Goal: Information Seeking & Learning: Learn about a topic

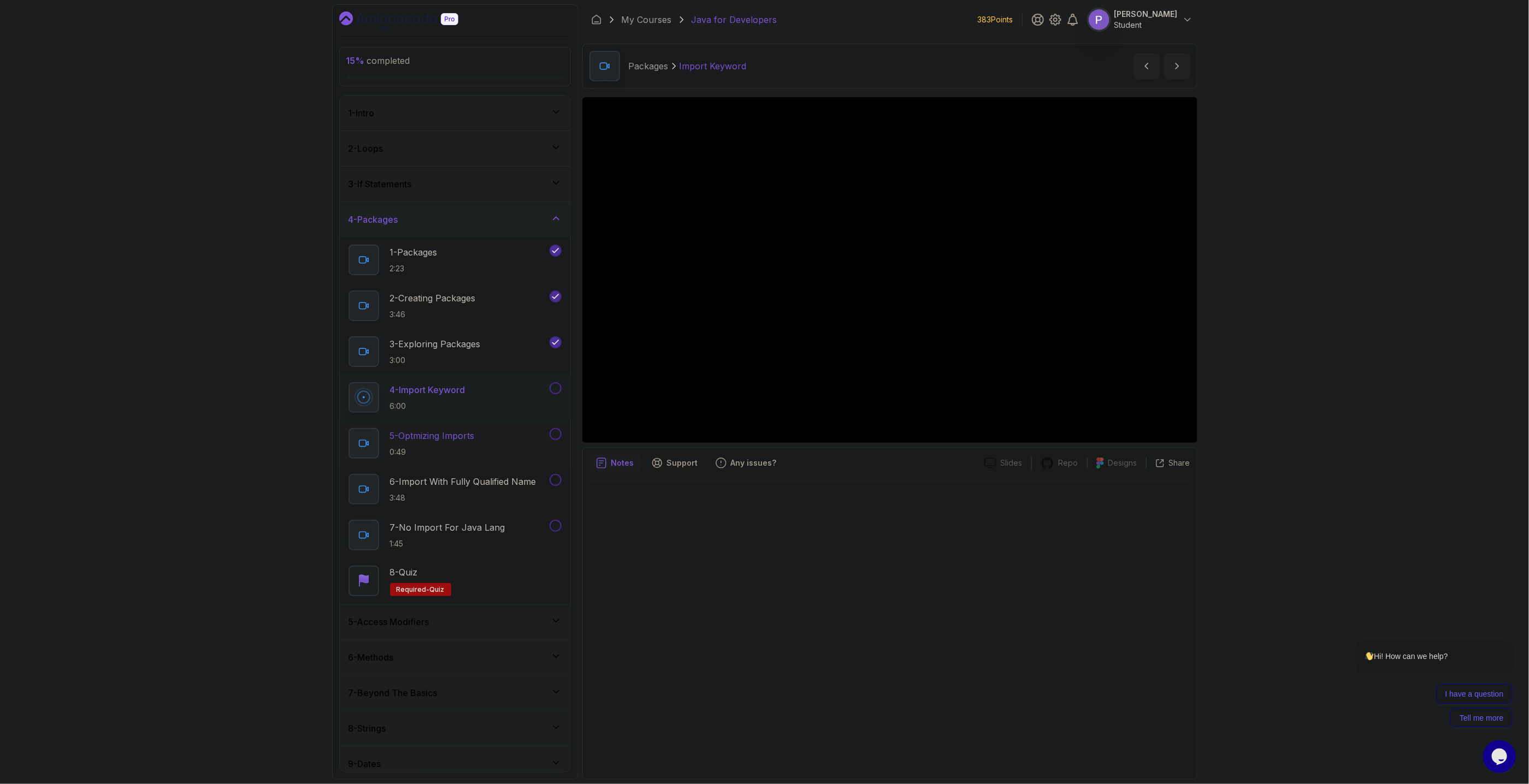
click at [460, 449] on p "0:49" at bounding box center [432, 453] width 85 height 11
click at [558, 390] on button at bounding box center [555, 388] width 12 height 12
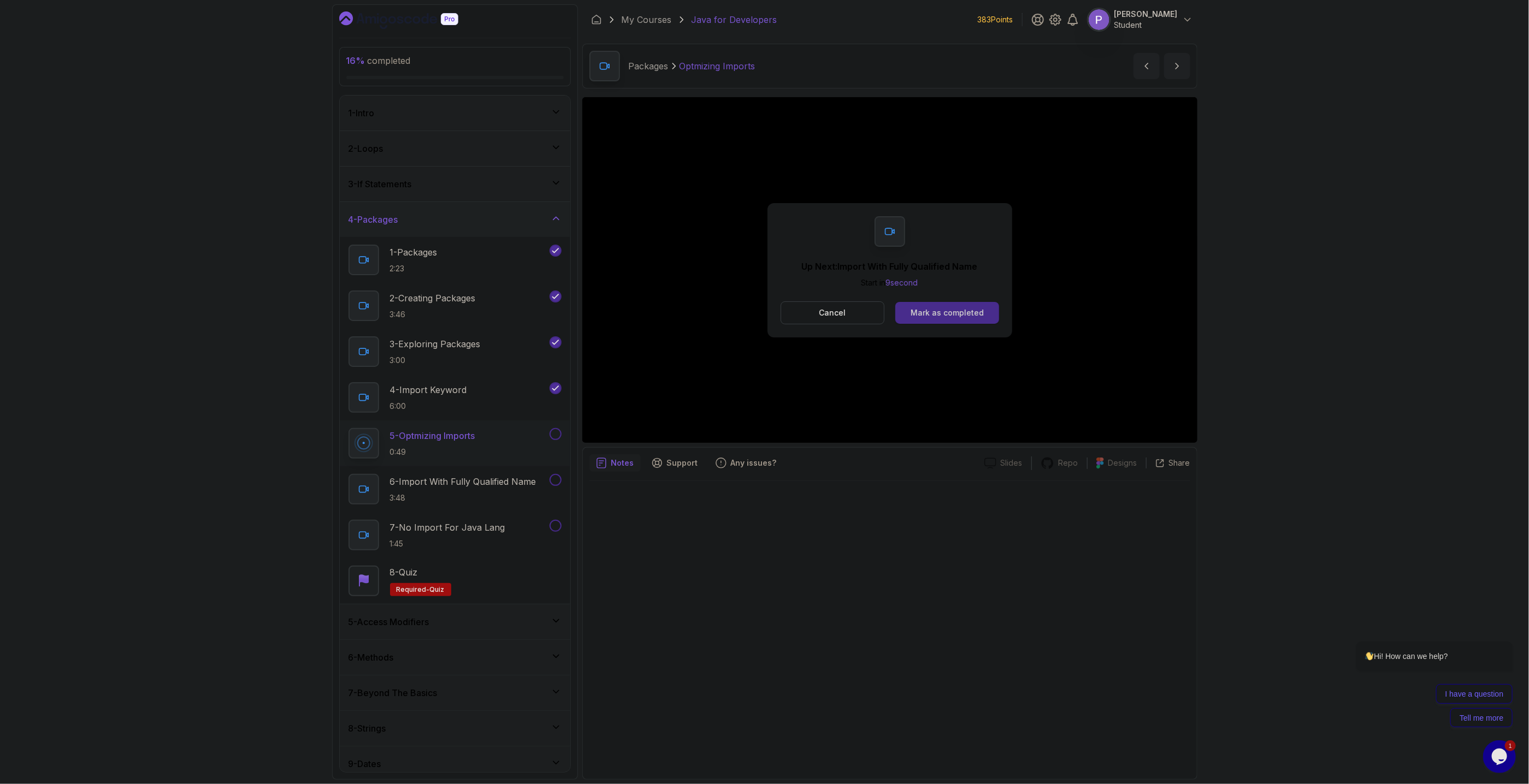
click at [936, 321] on button "Mark as completed" at bounding box center [947, 313] width 103 height 22
click at [937, 312] on div "Mark as completed" at bounding box center [947, 313] width 73 height 11
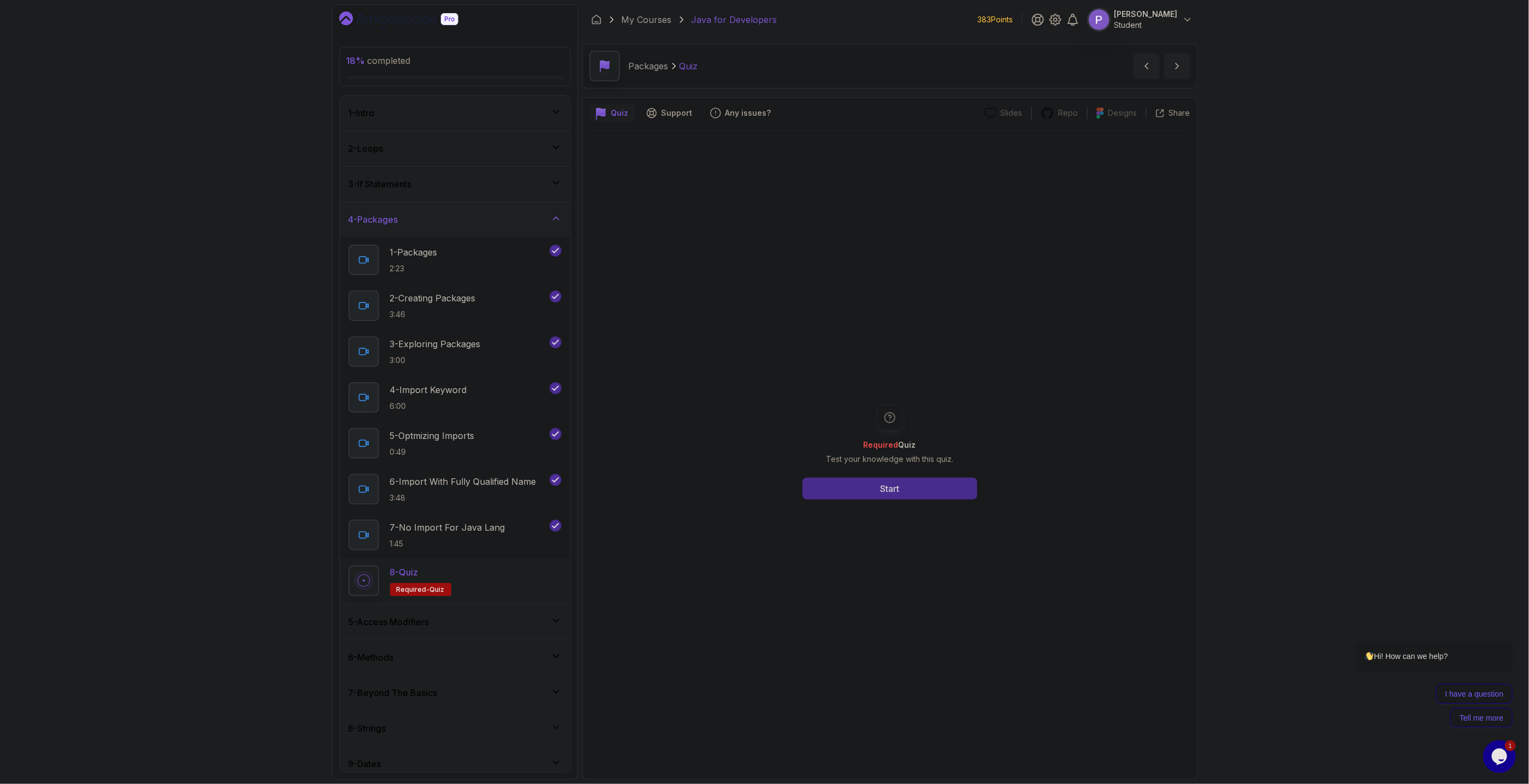
click at [925, 491] on button "Start" at bounding box center [890, 489] width 175 height 22
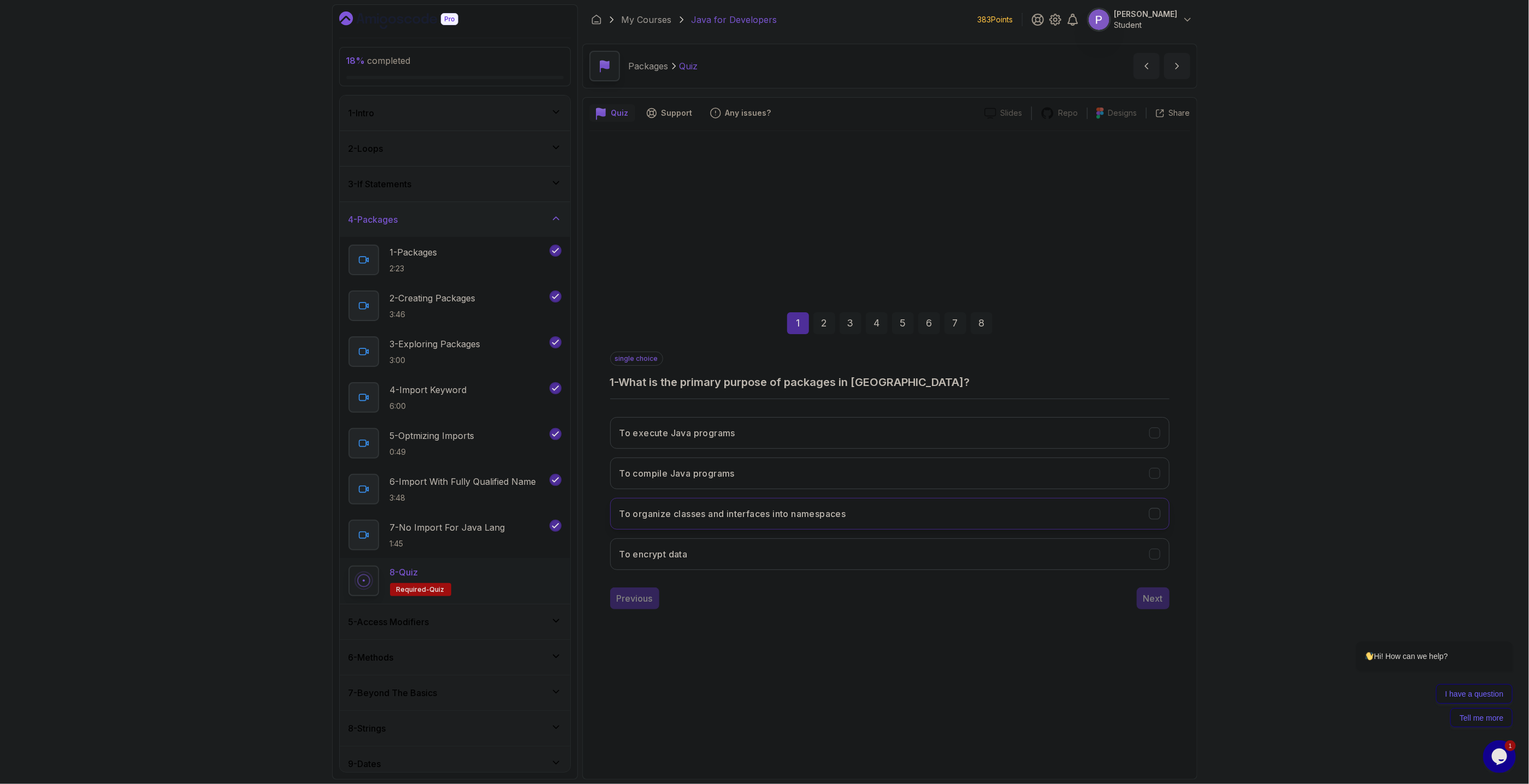
click at [1157, 519] on button "To organize classes and interfaces into namespaces" at bounding box center [890, 514] width 560 height 32
click at [1155, 600] on div "Next" at bounding box center [1153, 598] width 19 height 13
click at [1160, 435] on icon "Avoids name conflicts" at bounding box center [1154, 432] width 10 height 10
click at [1152, 476] on icon "Facilitates code organization" at bounding box center [1154, 473] width 10 height 10
click at [1149, 557] on div "Increases execution speed" at bounding box center [1155, 553] width 12 height 12
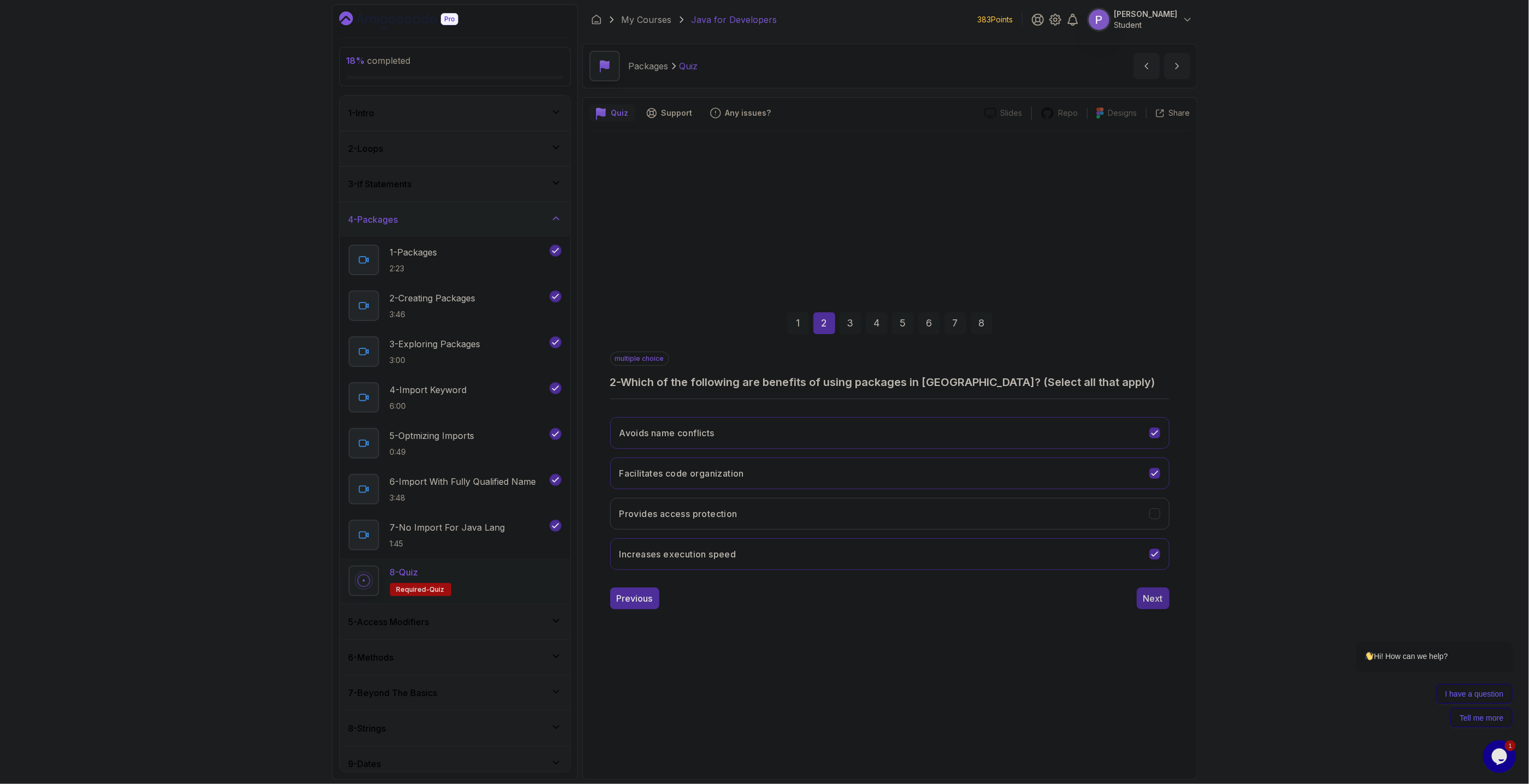
click at [1152, 604] on div "Next" at bounding box center [1153, 598] width 19 height 13
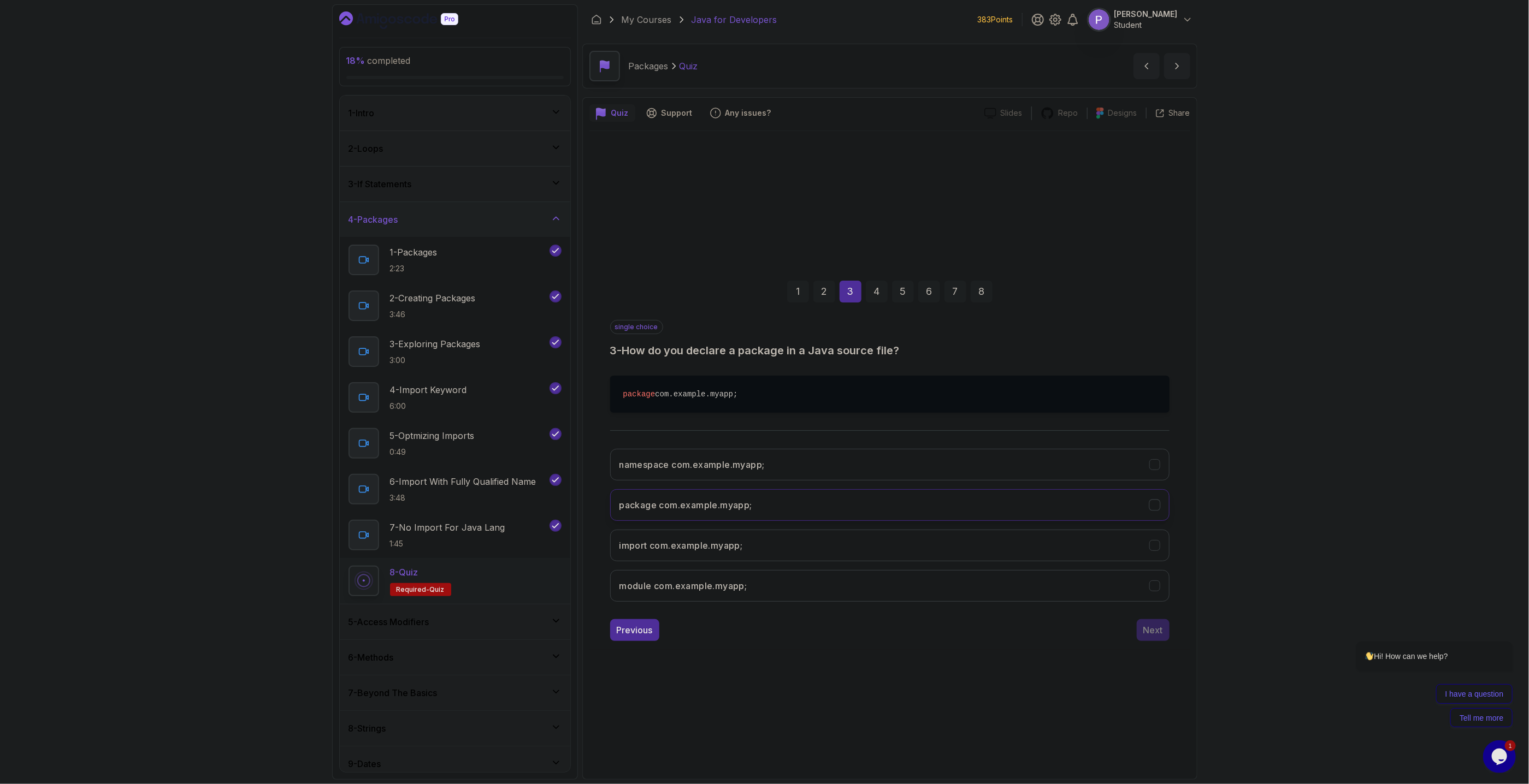
click at [1165, 505] on button "package com.example.myapp;" at bounding box center [890, 505] width 560 height 32
click at [1143, 629] on button "Next" at bounding box center [1153, 630] width 33 height 22
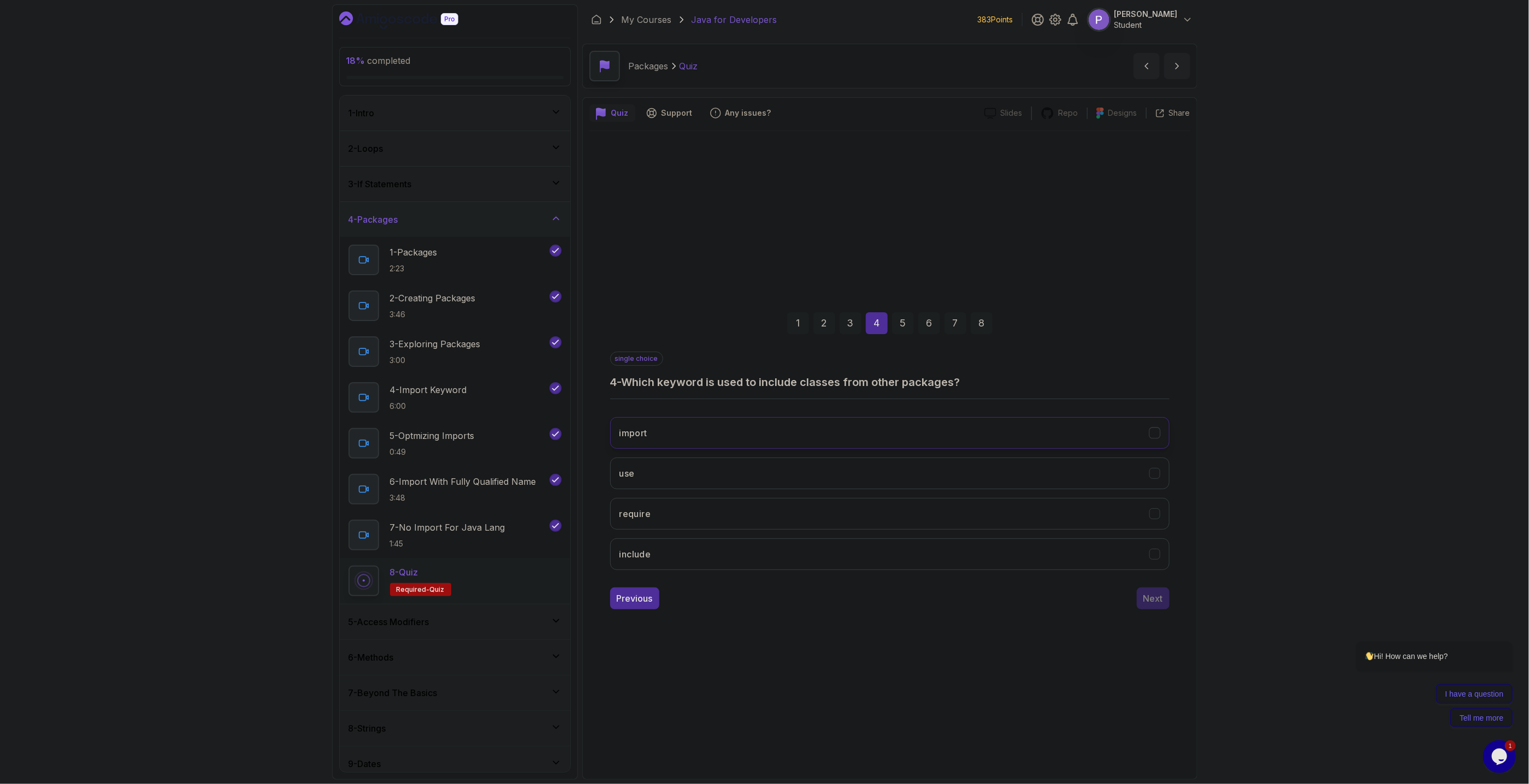
click at [1156, 432] on icon "import" at bounding box center [1154, 432] width 10 height 10
click at [1156, 598] on div "Next" at bounding box center [1153, 598] width 19 height 13
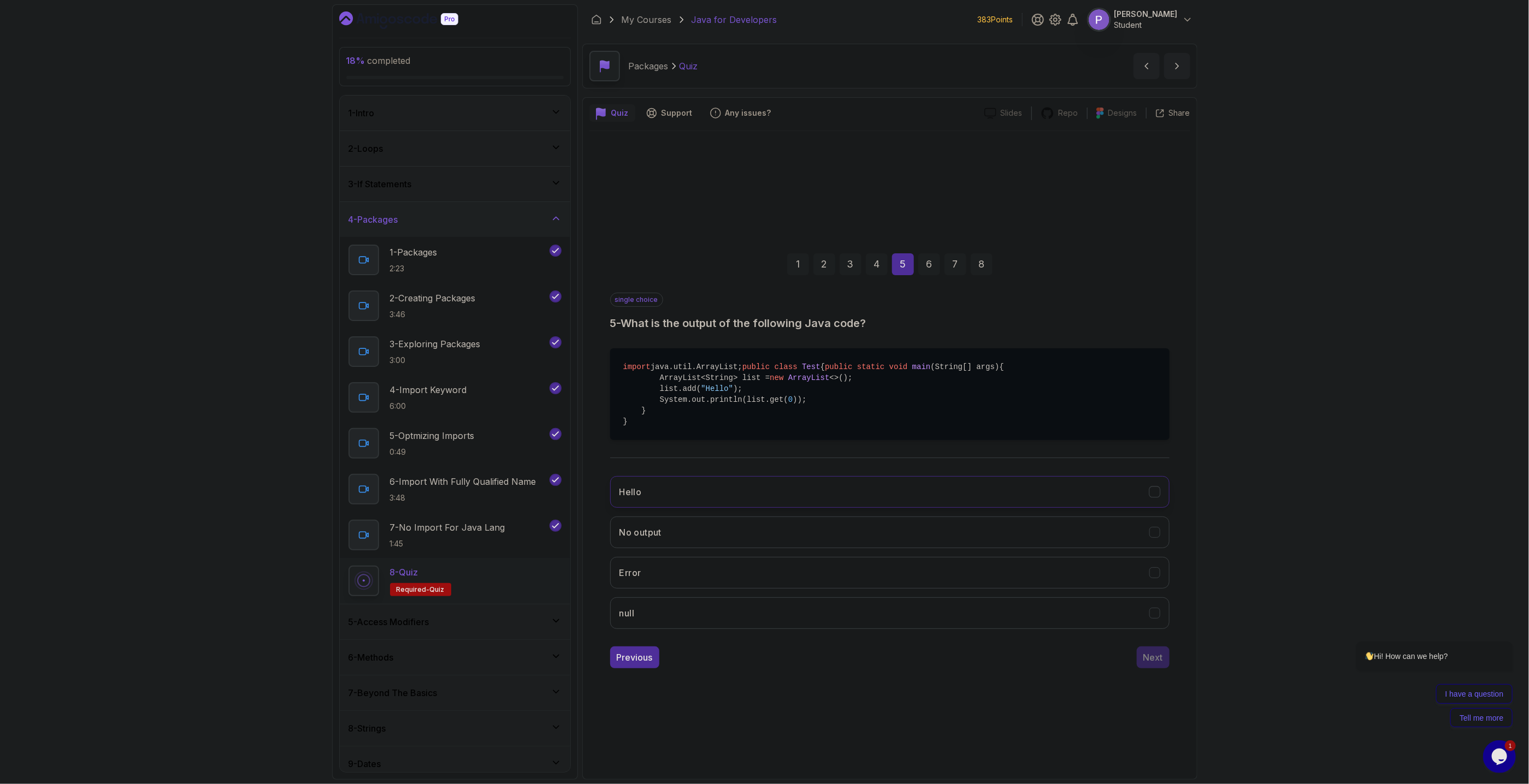
click at [1155, 497] on icon "Hello" at bounding box center [1154, 491] width 10 height 10
click at [1159, 664] on div "Next" at bounding box center [1153, 657] width 19 height 13
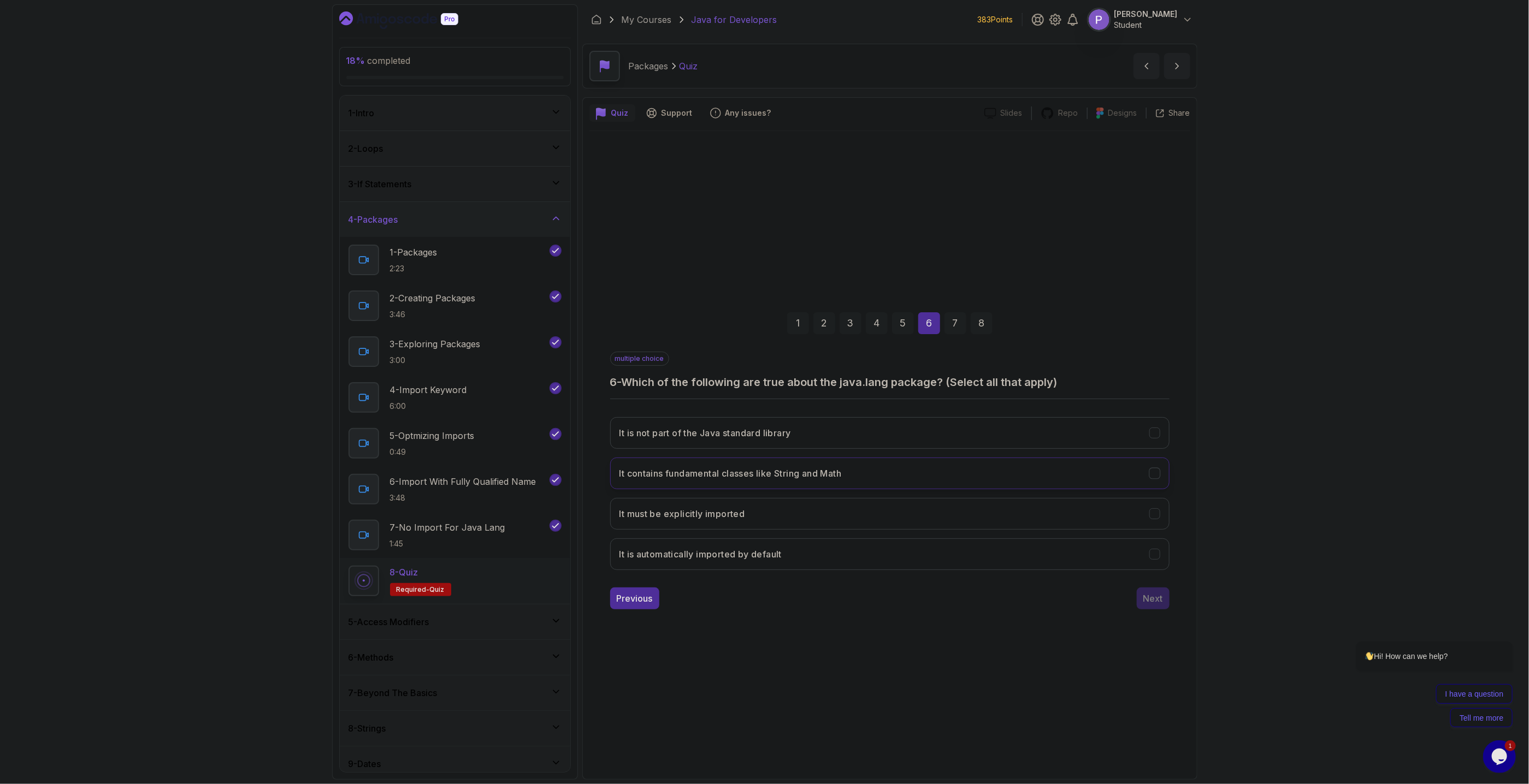
click at [1154, 479] on div "It contains fundamental classes like String and Math" at bounding box center [1155, 473] width 12 height 12
click at [1158, 551] on icon "It is automatically imported by default" at bounding box center [1154, 553] width 10 height 10
click at [1154, 597] on div "Next" at bounding box center [1153, 598] width 19 height 13
click at [1150, 521] on button "By using the fully qualified name of the class" at bounding box center [890, 514] width 560 height 32
click at [1145, 606] on button "Next" at bounding box center [1153, 598] width 33 height 22
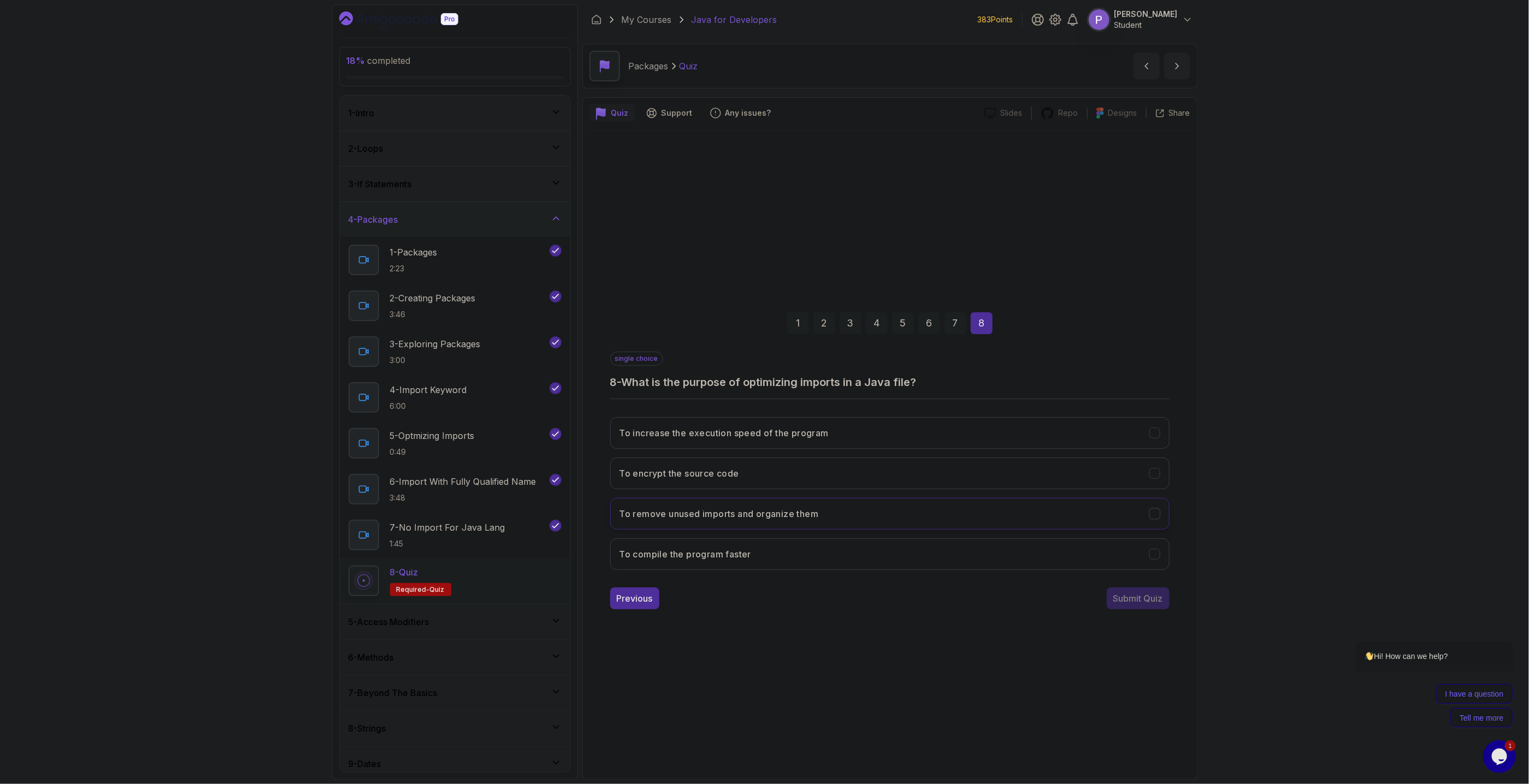
click at [1162, 513] on button "To remove unused imports and organize them" at bounding box center [890, 514] width 560 height 32
click at [1148, 606] on button "Submit Quiz" at bounding box center [1138, 598] width 63 height 22
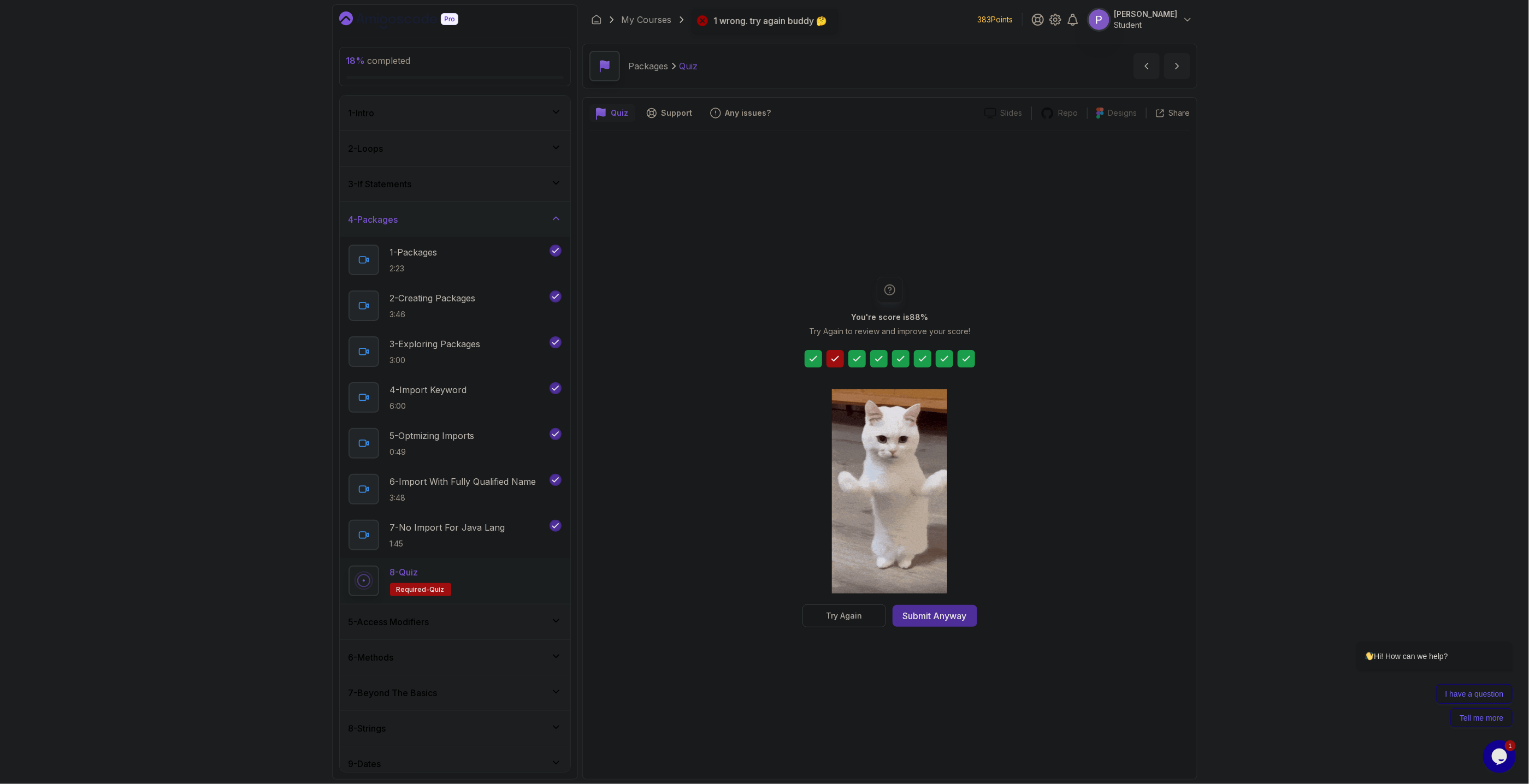
click at [851, 622] on button "Try Again" at bounding box center [845, 616] width 84 height 23
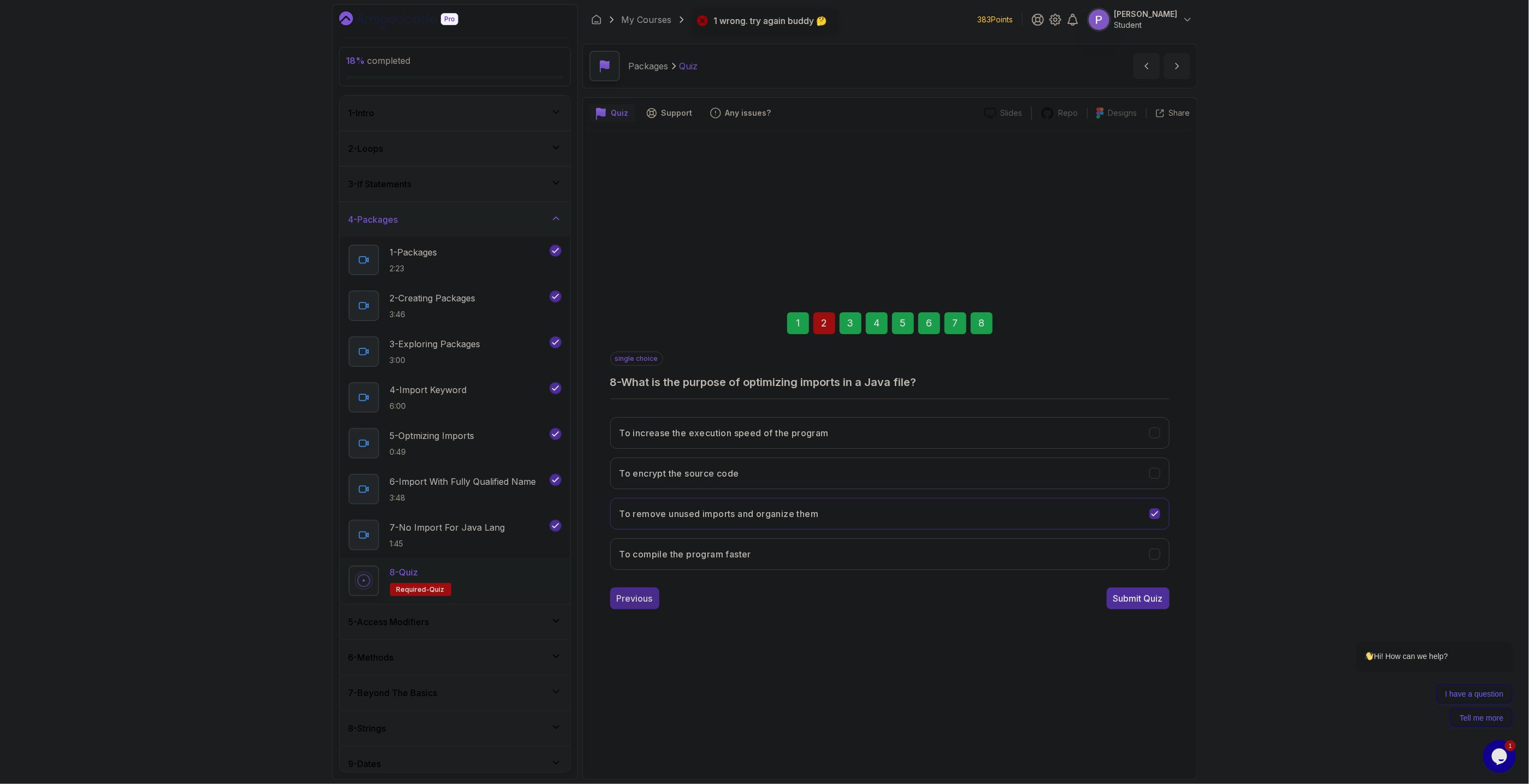
click at [615, 602] on button "Previous" at bounding box center [634, 598] width 49 height 22
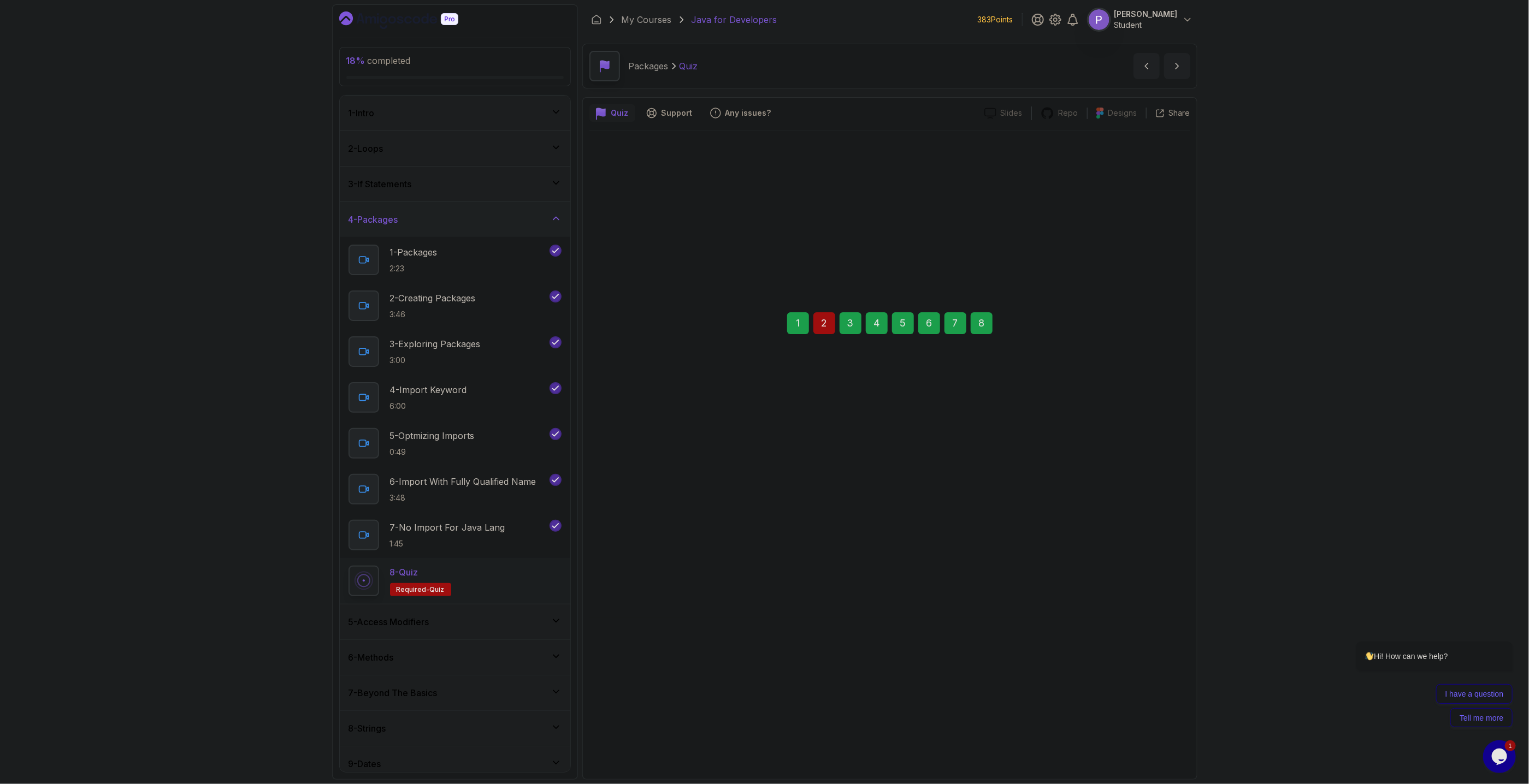
click at [615, 602] on button "Previous" at bounding box center [634, 598] width 49 height 22
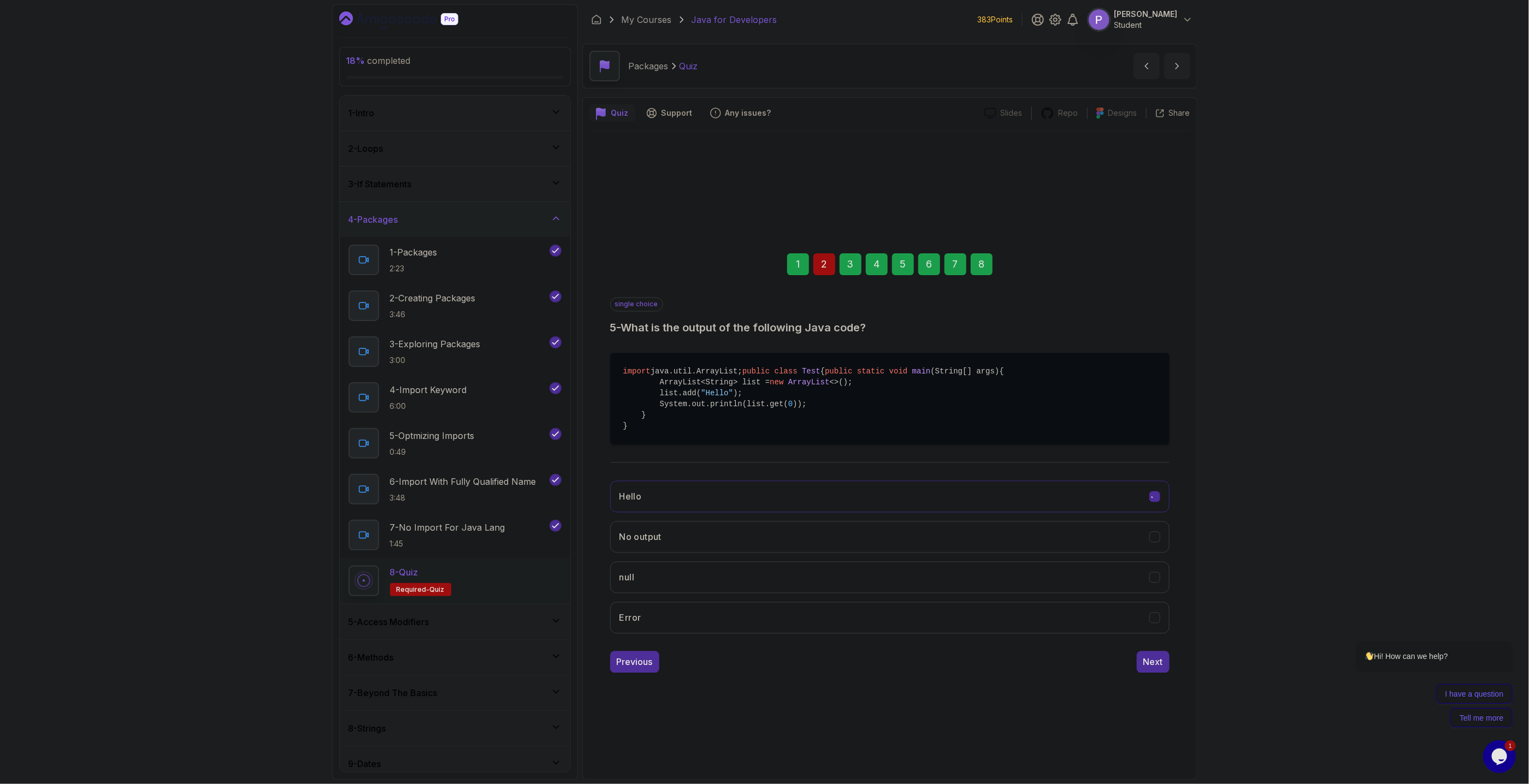
click at [615, 602] on div "Hello No output null Error" at bounding box center [890, 557] width 560 height 171
click at [626, 664] on div "Previous" at bounding box center [634, 657] width 36 height 13
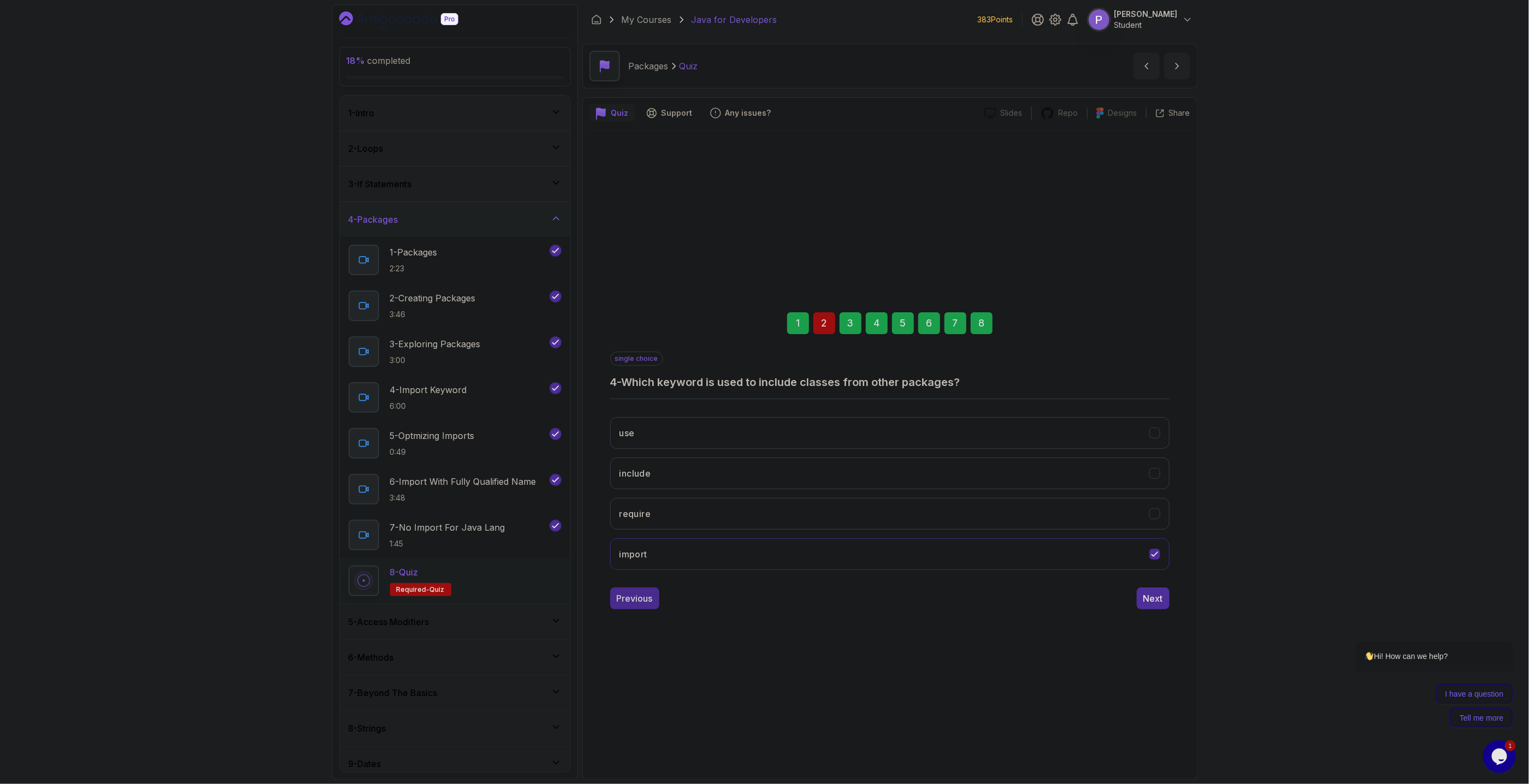
click at [637, 609] on button "Previous" at bounding box center [634, 598] width 49 height 22
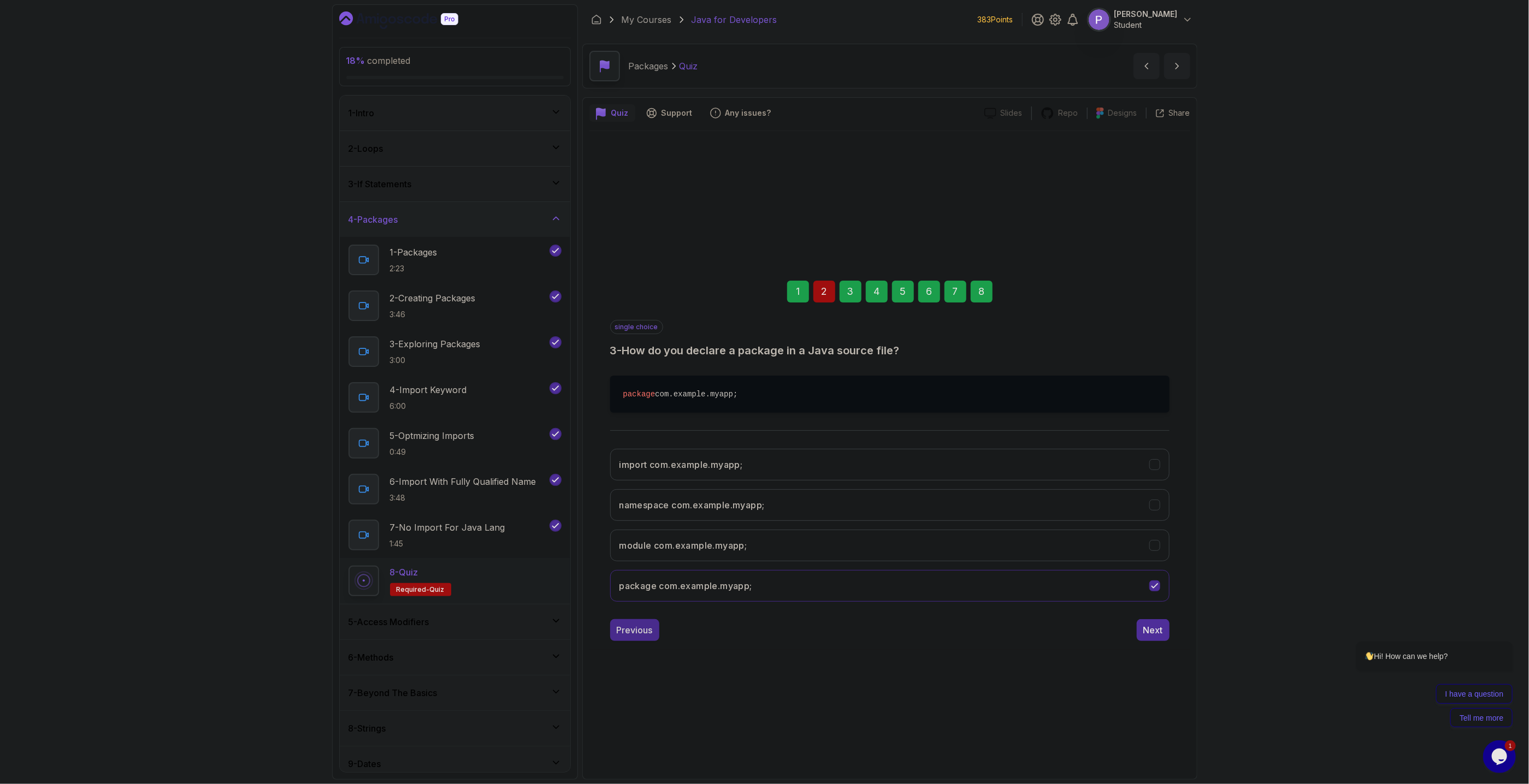
click at [627, 633] on div "Previous" at bounding box center [634, 630] width 36 height 13
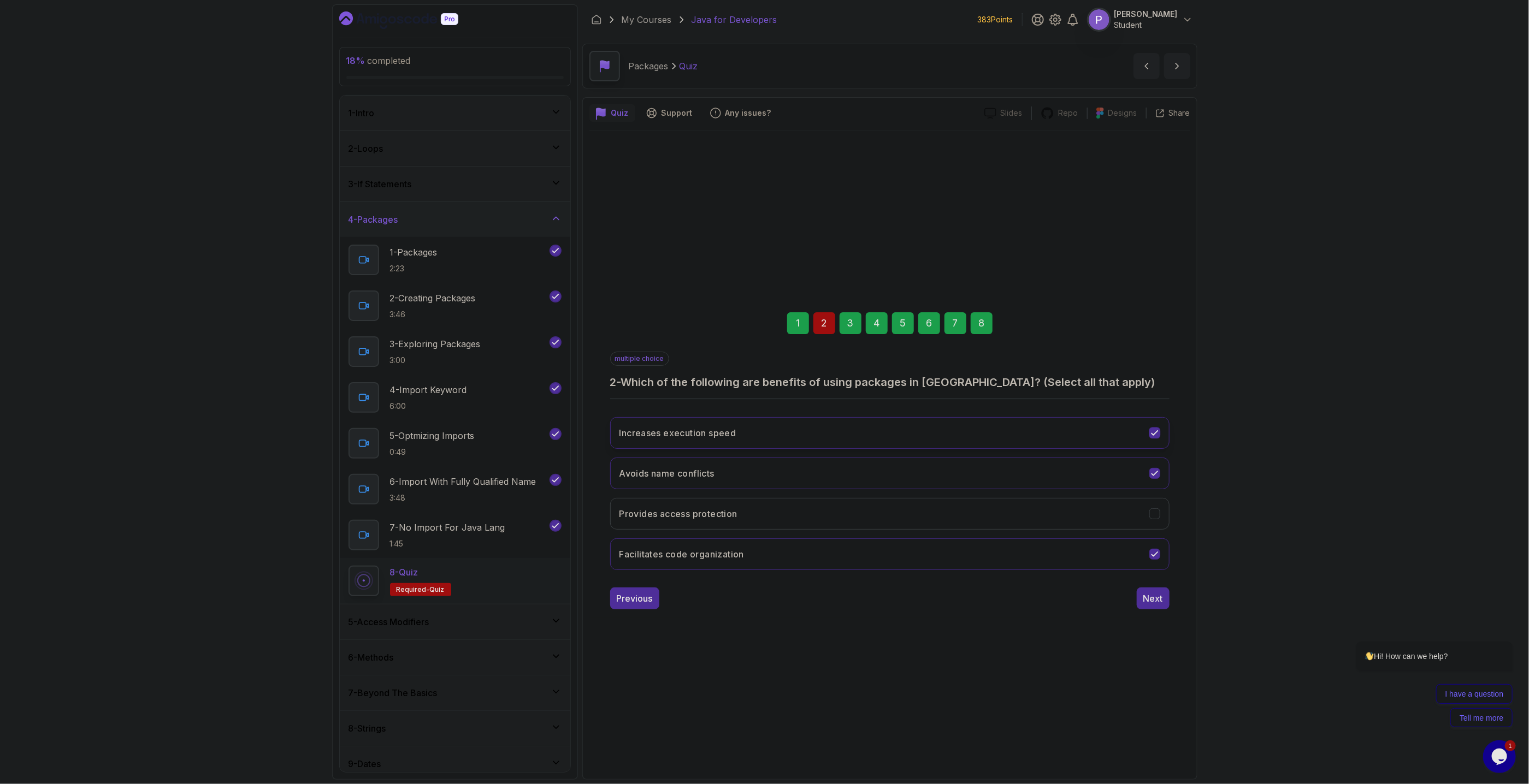
click at [1160, 429] on button "Increases execution speed" at bounding box center [890, 433] width 560 height 32
click at [1160, 607] on button "Next" at bounding box center [1153, 598] width 33 height 22
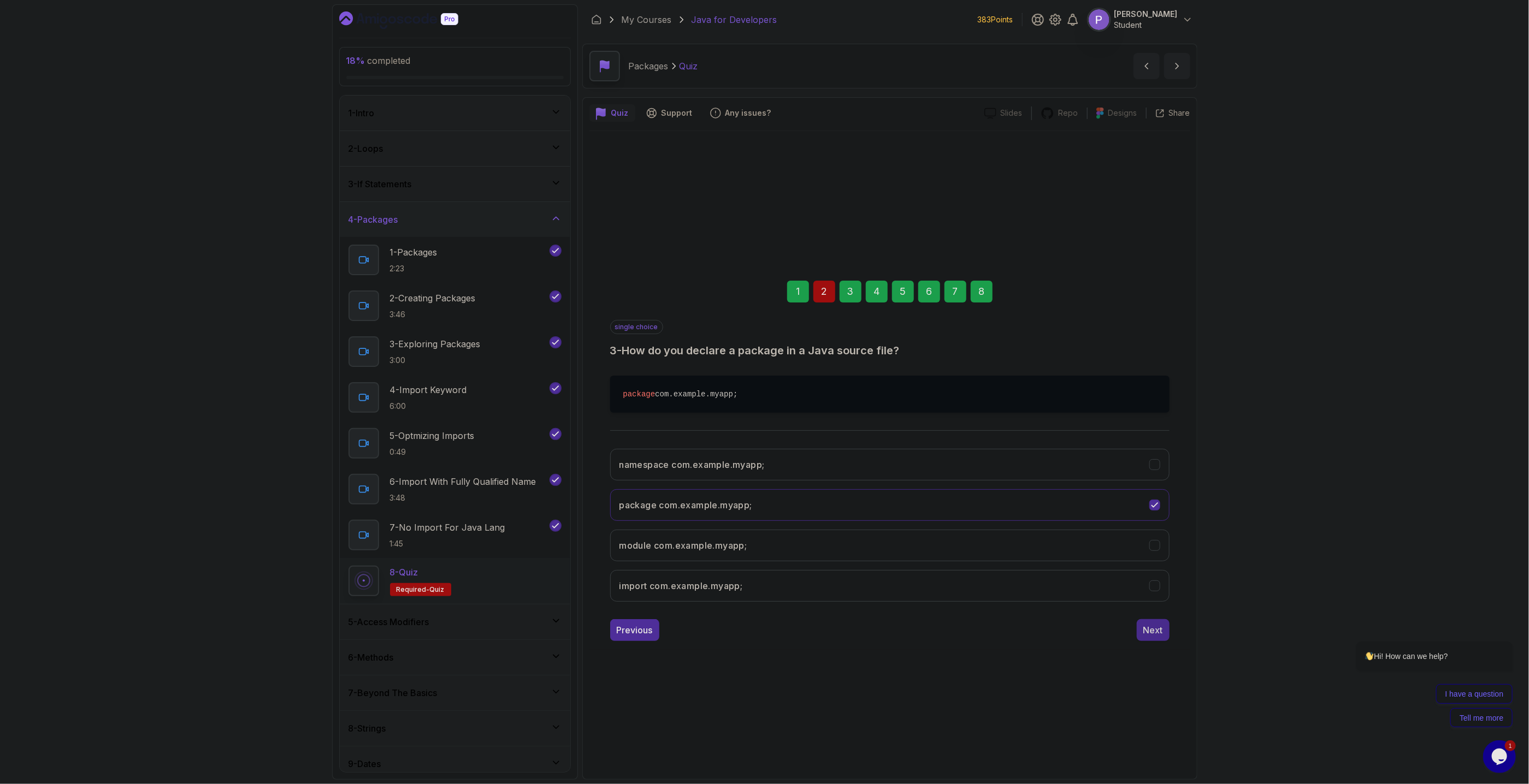
click at [1168, 636] on button "Next" at bounding box center [1153, 630] width 33 height 22
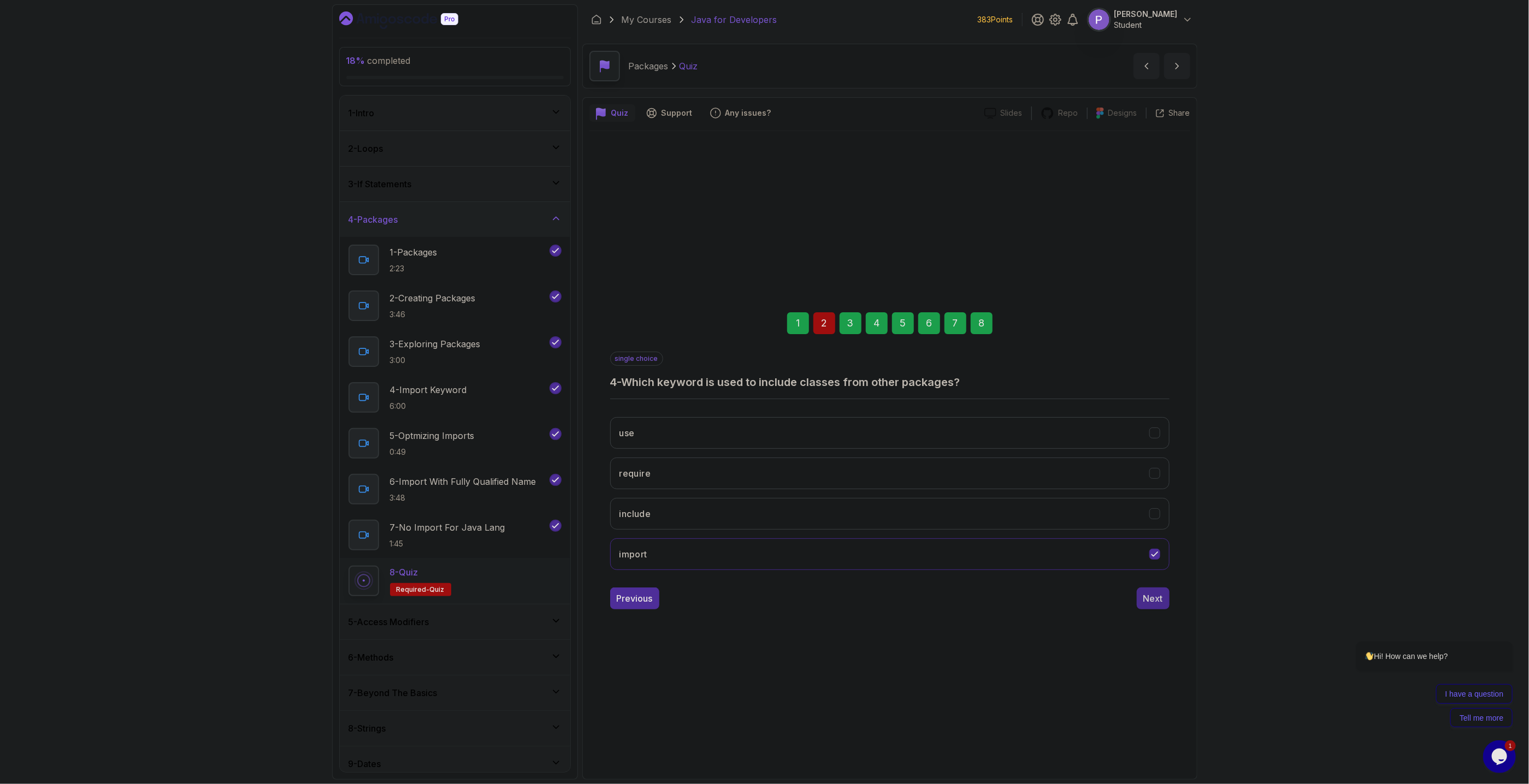
click at [1142, 591] on button "Next" at bounding box center [1153, 598] width 33 height 22
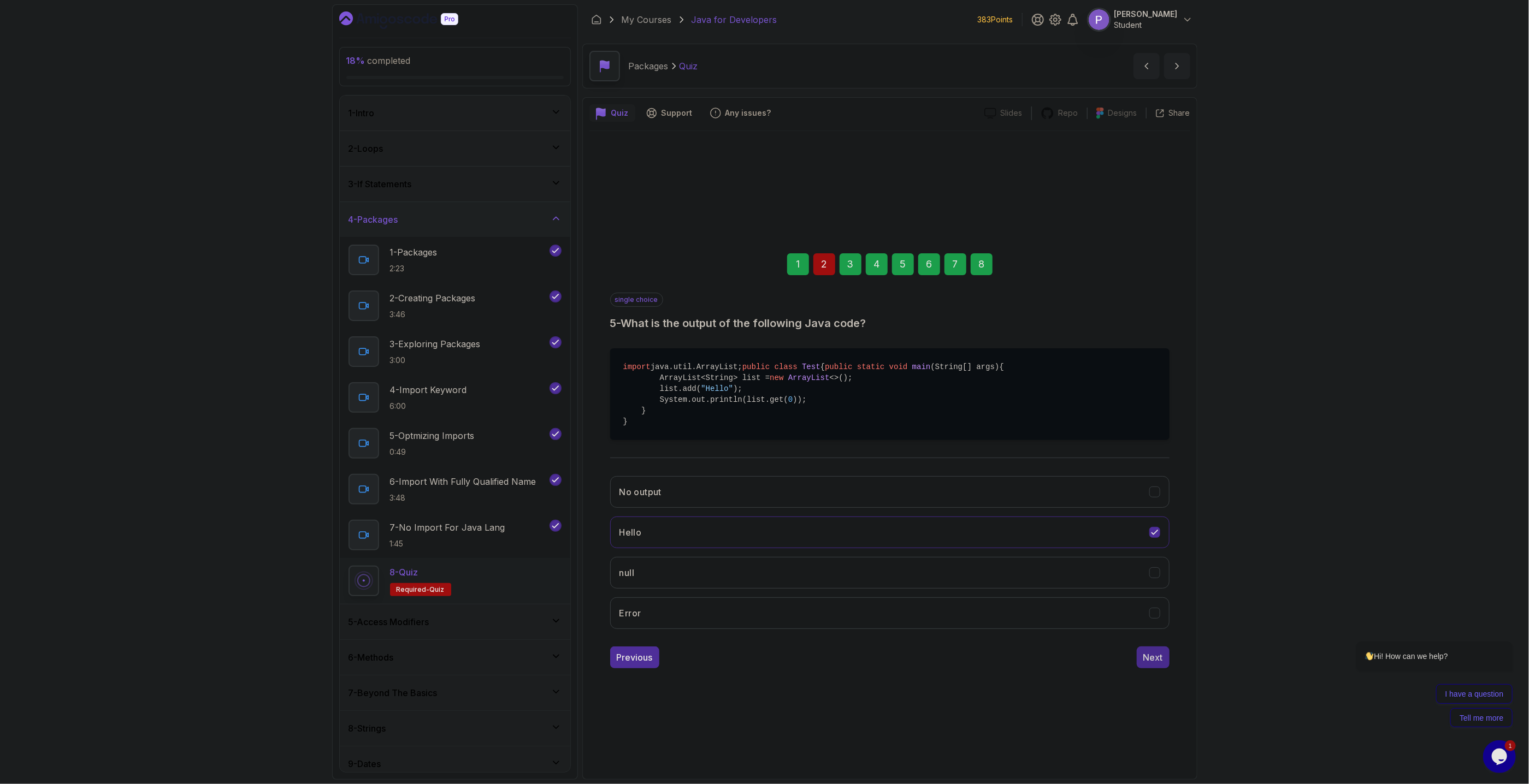
click at [1163, 668] on button "Next" at bounding box center [1153, 657] width 33 height 22
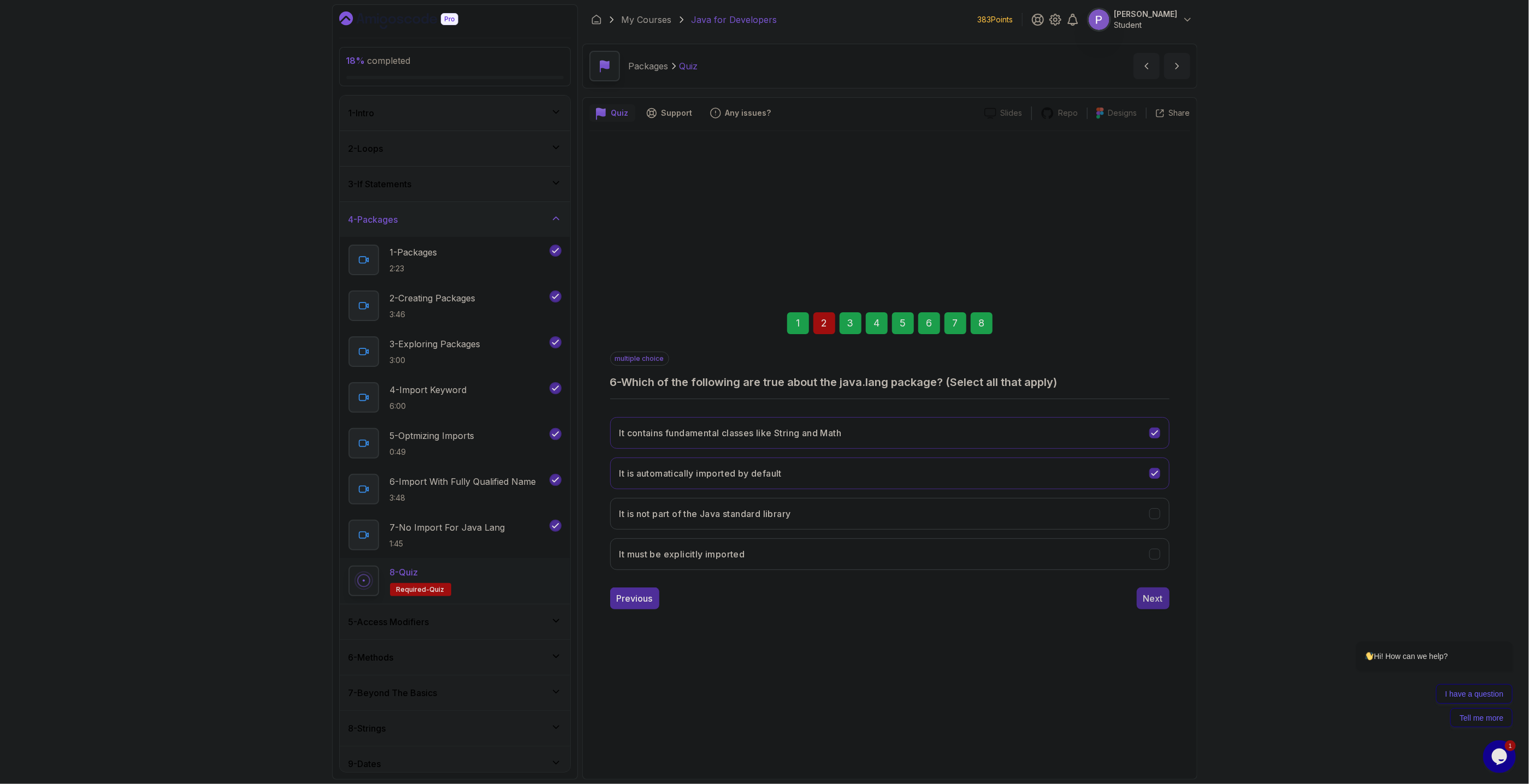
click at [1143, 607] on button "Next" at bounding box center [1153, 598] width 33 height 22
click at [1145, 602] on div "Next" at bounding box center [1153, 598] width 19 height 13
click at [1152, 595] on div "Submit Quiz" at bounding box center [1138, 598] width 50 height 13
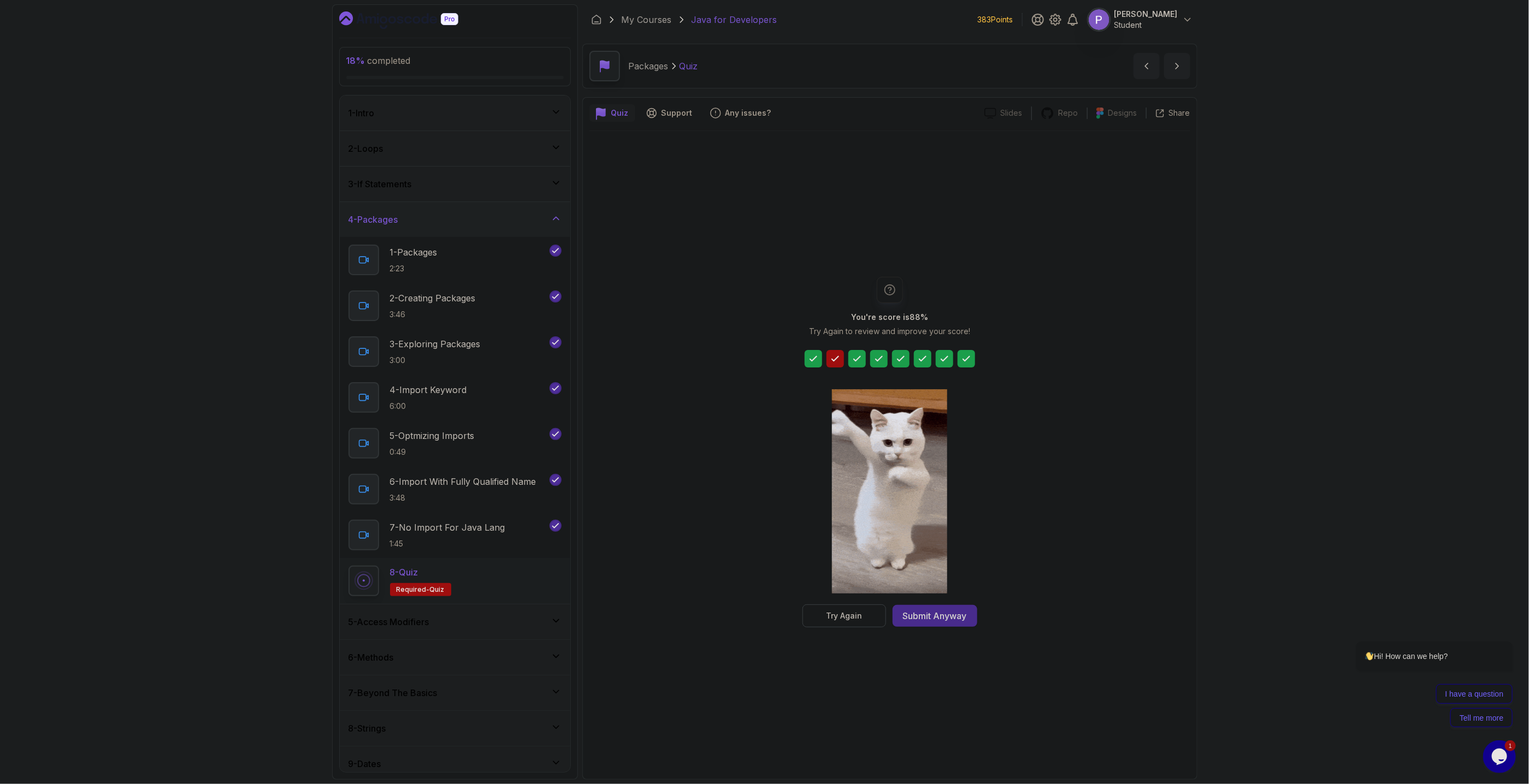
drag, startPoint x: 930, startPoint y: 618, endPoint x: 932, endPoint y: 637, distance: 19.1
click at [932, 618] on div "Submit Anyway" at bounding box center [935, 616] width 64 height 13
